Goal: Task Accomplishment & Management: Manage account settings

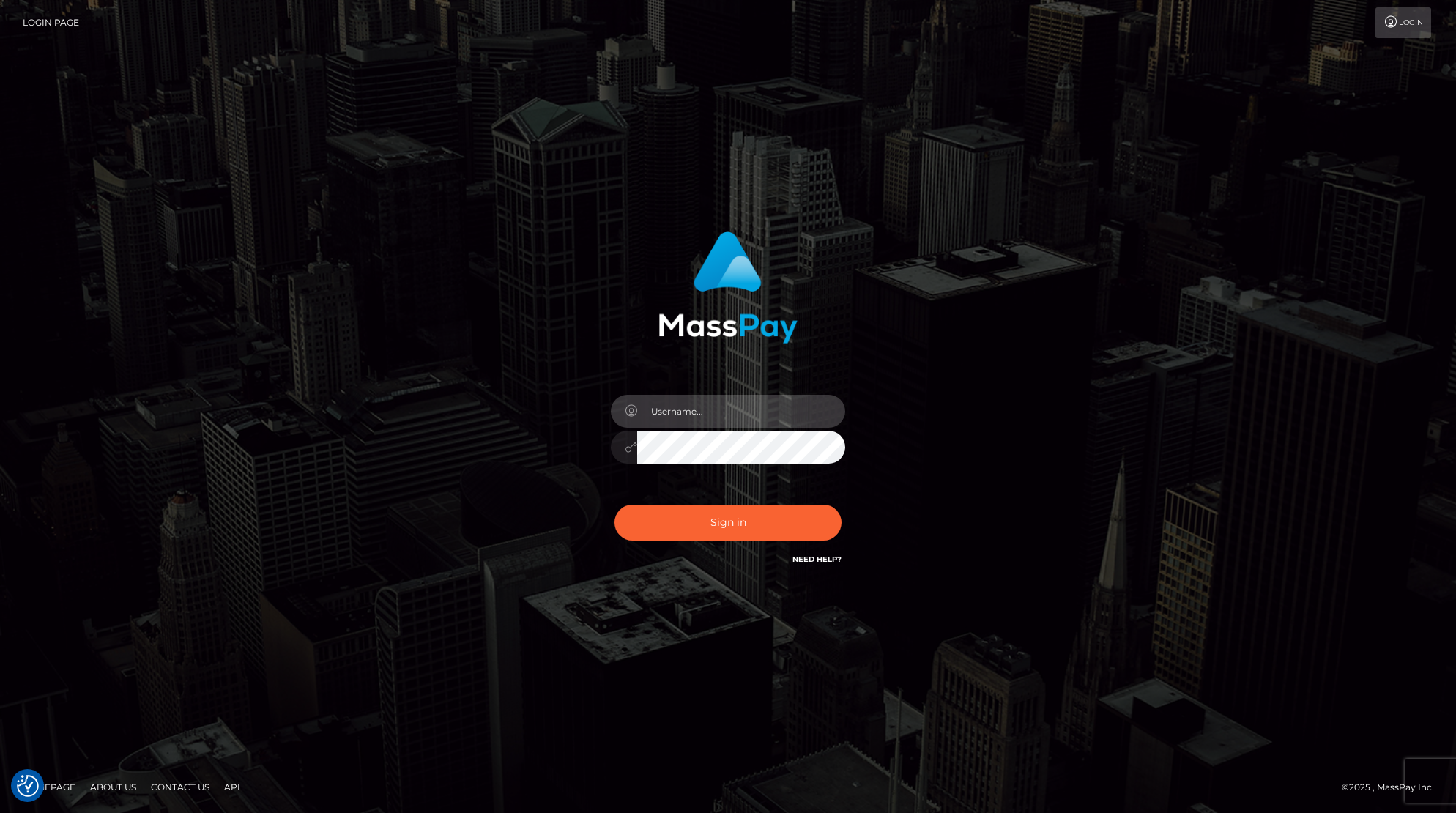
type input "[EMAIL_ADDRESS][DOMAIN_NAME]"
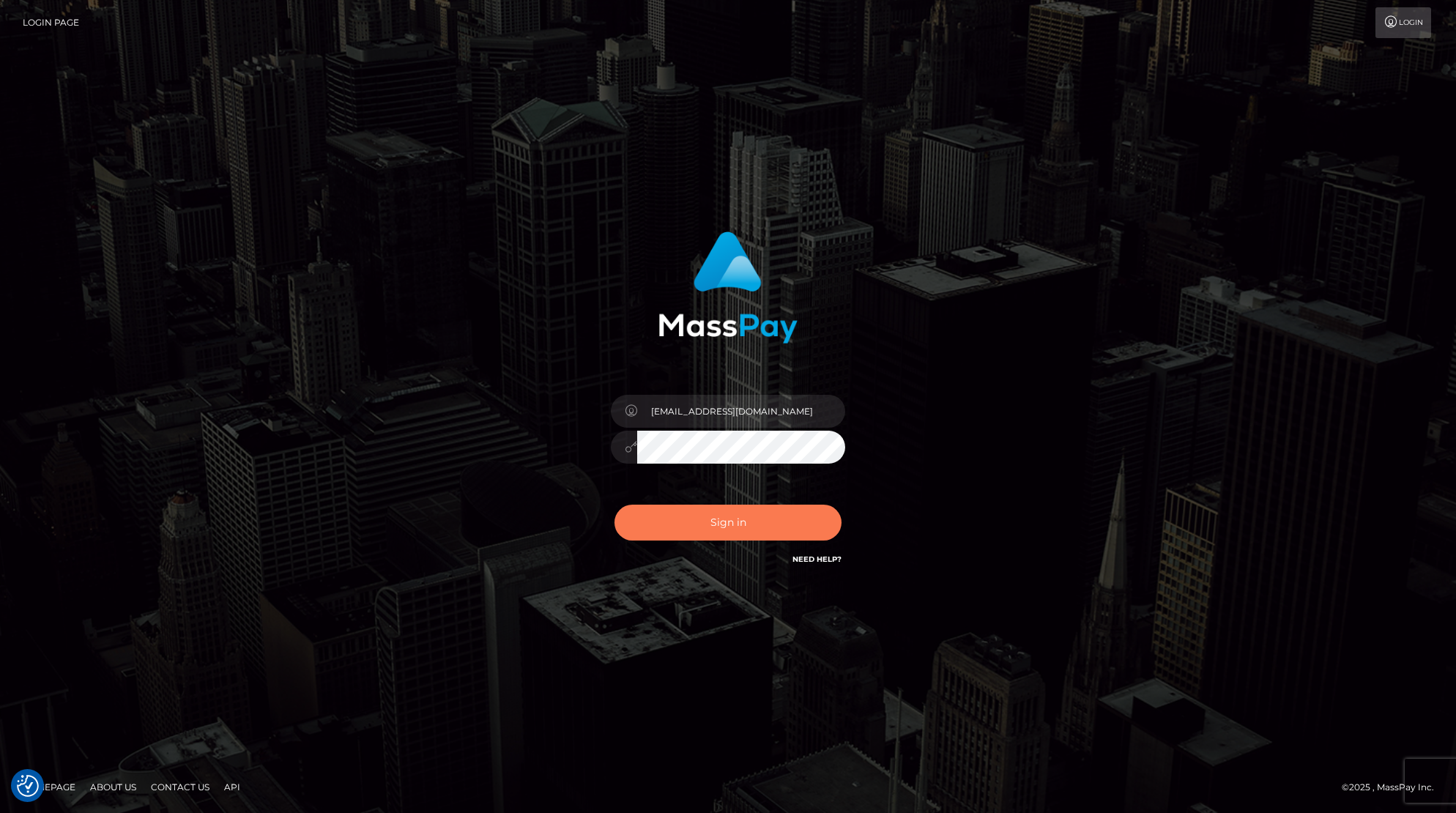
click at [725, 521] on button "Sign in" at bounding box center [728, 523] width 227 height 36
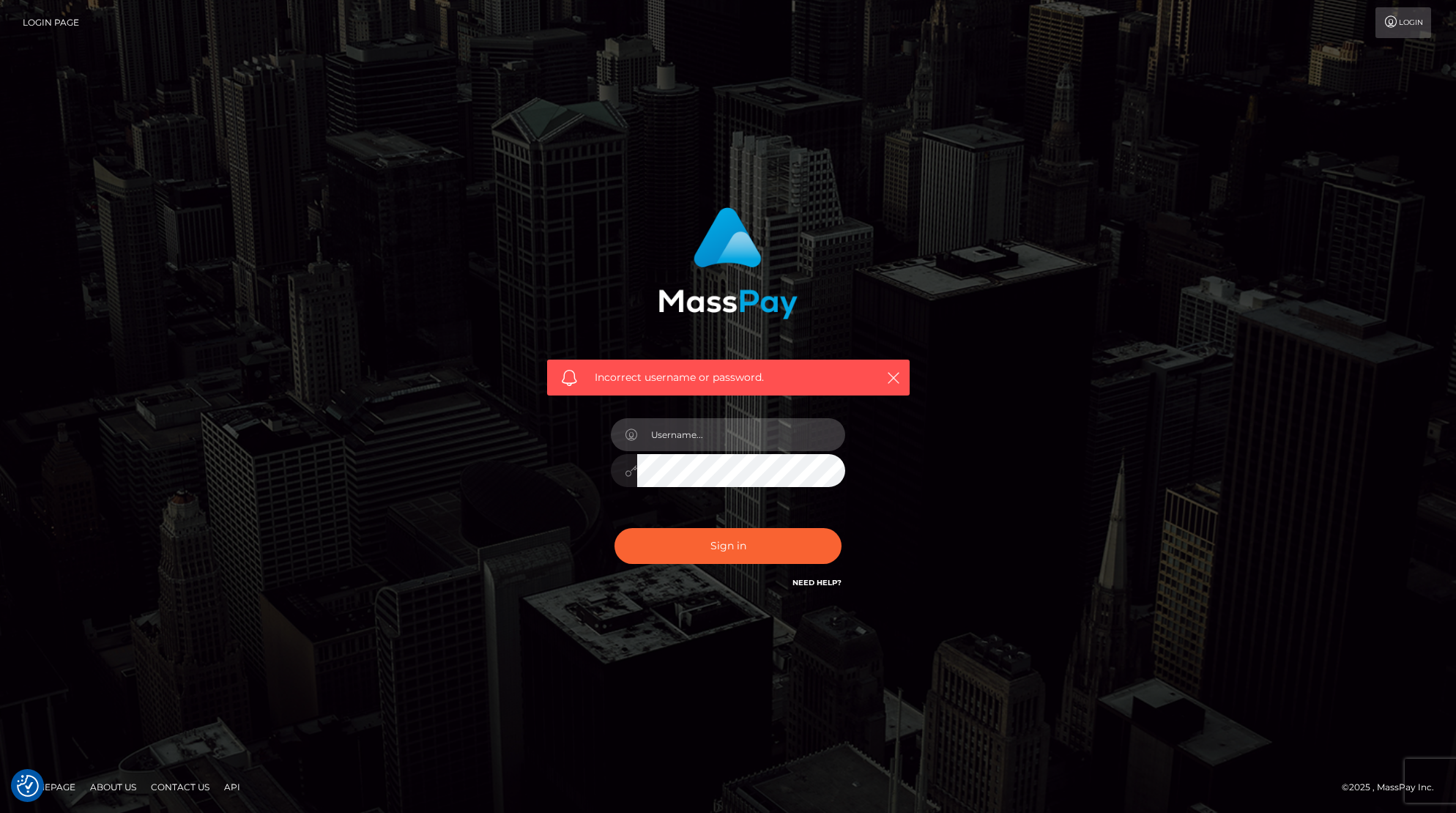
type input "[EMAIL_ADDRESS][DOMAIN_NAME]"
click at [721, 545] on button "Sign in" at bounding box center [728, 546] width 227 height 36
type input "[EMAIL_ADDRESS][DOMAIN_NAME]"
click at [728, 546] on button "Sign in" at bounding box center [728, 546] width 227 height 36
click at [816, 580] on link "Need Help?" at bounding box center [816, 583] width 49 height 9
